Goal: Navigation & Orientation: Find specific page/section

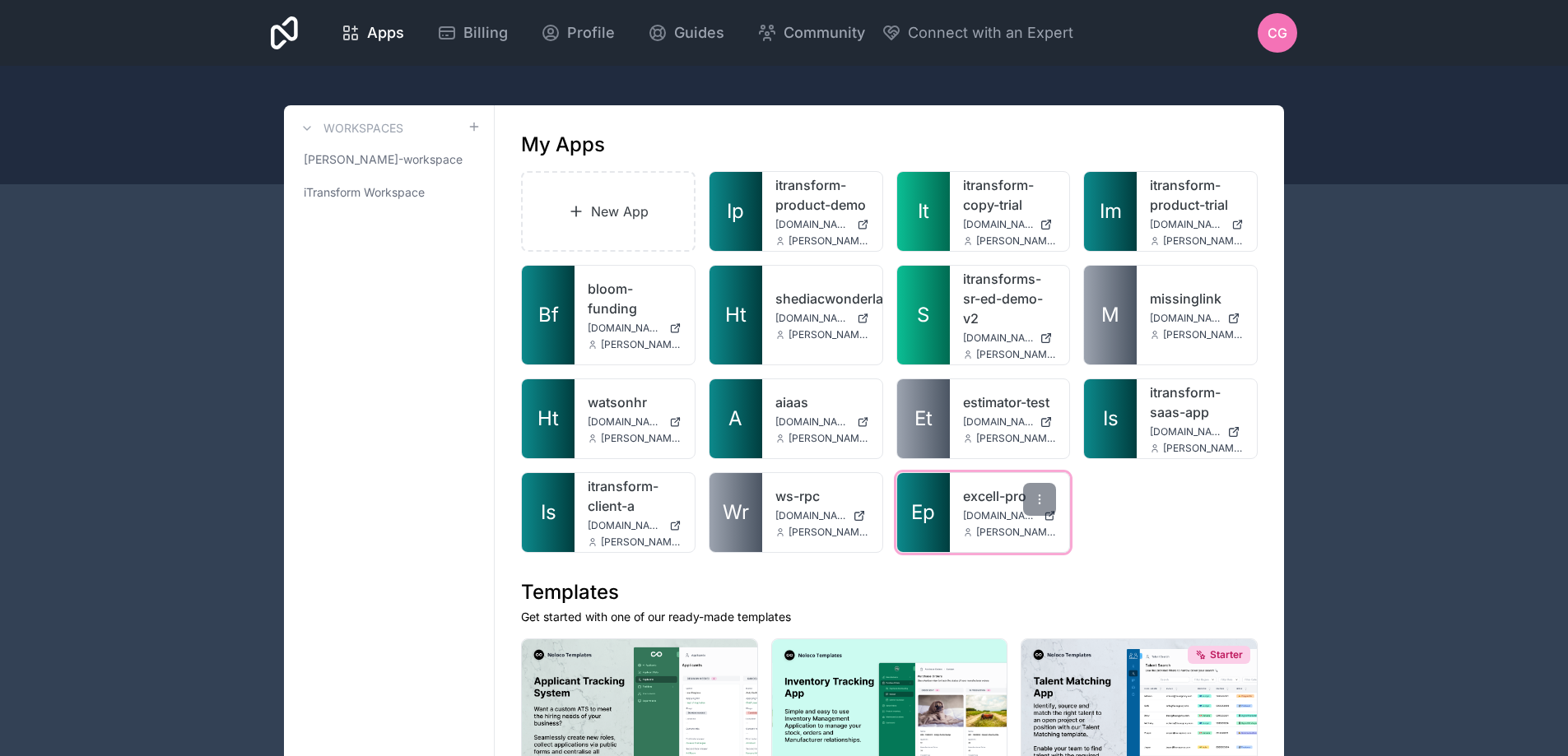
click at [979, 497] on link "excell-pro" at bounding box center [1009, 496] width 93 height 20
click at [595, 304] on link "bloom-funding" at bounding box center [634, 298] width 93 height 39
